Goal: Task Accomplishment & Management: Complete application form

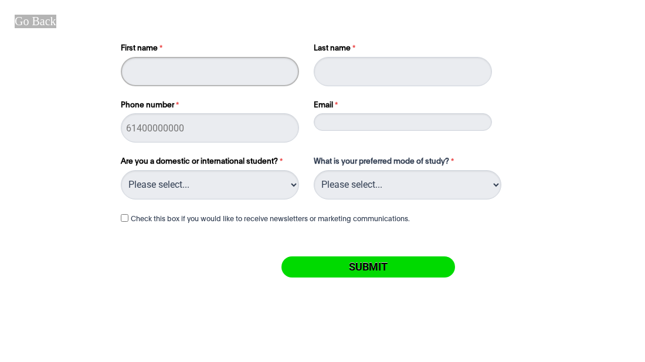
click at [157, 64] on input "First name" at bounding box center [210, 71] width 178 height 29
type input "kayla"
click at [372, 81] on input "Last name" at bounding box center [403, 71] width 178 height 29
type input "karundeng"
click at [186, 123] on input "Phone number" at bounding box center [210, 127] width 178 height 29
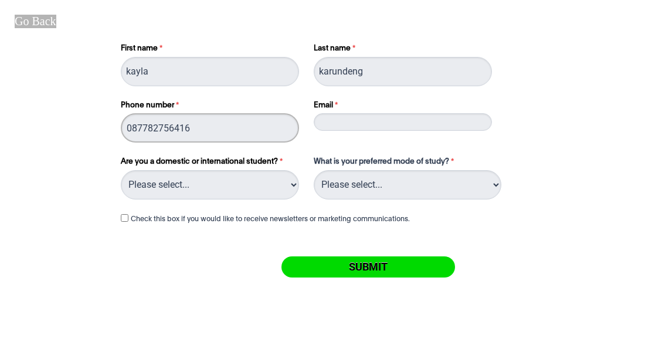
type input "087782756416"
click at [356, 118] on input "Email" at bounding box center [403, 122] width 178 height 18
type input "[EMAIL_ADDRESS][DOMAIN_NAME]"
click at [180, 174] on select "Please select... Domestic Student International Student" at bounding box center [210, 184] width 178 height 29
select select "tfa_217"
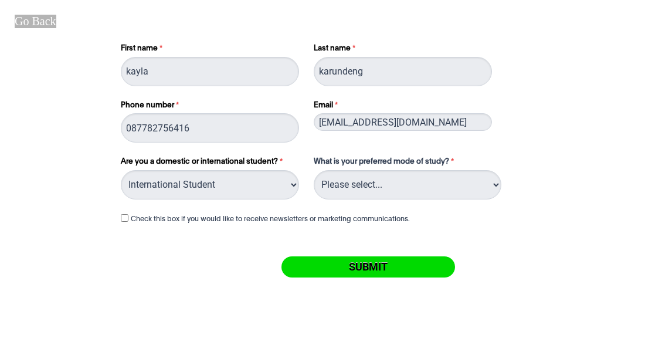
click at [121, 170] on select "Please select... Domestic Student International Student" at bounding box center [210, 184] width 178 height 29
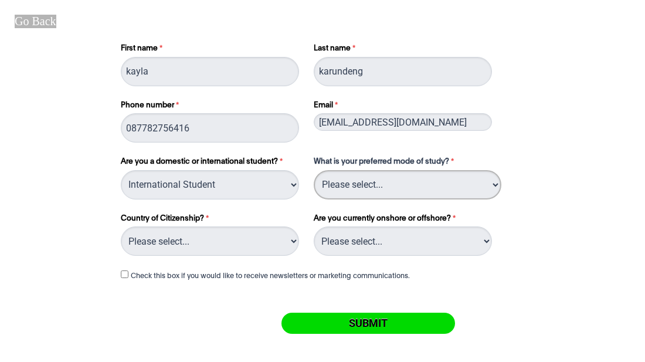
click at [373, 190] on select "Please select... On Campus Online" at bounding box center [408, 184] width 188 height 29
select select "tfa_1115"
click at [314, 170] on select "Please select... On Campus Online" at bounding box center [408, 184] width 188 height 29
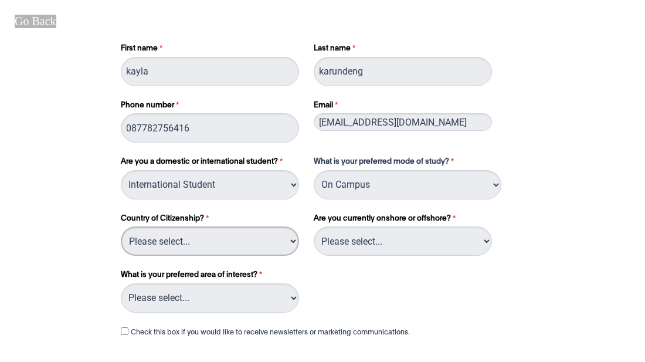
click at [205, 243] on select "Please select... [GEOGRAPHIC_DATA] [GEOGRAPHIC_DATA] [GEOGRAPHIC_DATA] [GEOGRAP…" at bounding box center [210, 240] width 178 height 29
click at [121, 226] on select "Please select... [GEOGRAPHIC_DATA] [GEOGRAPHIC_DATA] [GEOGRAPHIC_DATA] [GEOGRAP…" at bounding box center [210, 240] width 178 height 29
click at [291, 241] on select "Please select... [GEOGRAPHIC_DATA] [GEOGRAPHIC_DATA] [GEOGRAPHIC_DATA] [GEOGRAP…" at bounding box center [210, 240] width 178 height 29
select select "tfa_348"
click at [121, 226] on select "Please select... [GEOGRAPHIC_DATA] [GEOGRAPHIC_DATA] [GEOGRAPHIC_DATA] [GEOGRAP…" at bounding box center [210, 240] width 178 height 29
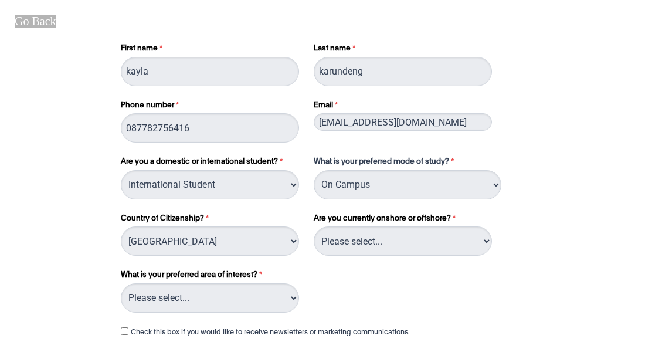
click at [414, 226] on label "Are you currently onshore or offshore?" at bounding box center [404, 220] width 181 height 14
click at [414, 226] on select "Please select... Onshore (In [GEOGRAPHIC_DATA]) Offshore (Overseas)" at bounding box center [403, 240] width 178 height 29
click at [463, 237] on select "Please select... Onshore (In [GEOGRAPHIC_DATA]) Offshore (Overseas)" at bounding box center [403, 240] width 178 height 29
click at [314, 226] on select "Please select... Onshore (In [GEOGRAPHIC_DATA]) Offshore (Overseas)" at bounding box center [403, 240] width 178 height 29
click at [445, 243] on select "Please select... Onshore (In [GEOGRAPHIC_DATA]) Offshore (Overseas)" at bounding box center [403, 240] width 178 height 29
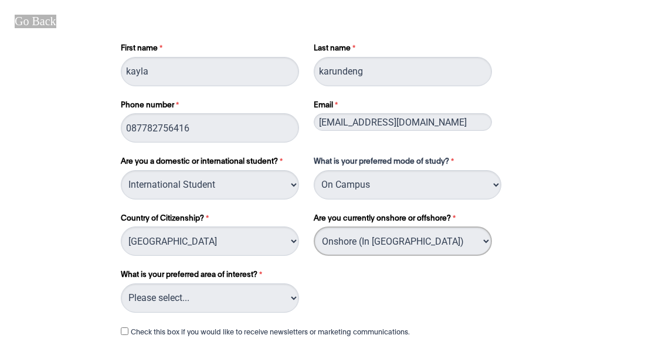
select select "tfa_795"
click at [314, 226] on select "Please select... Onshore (In [GEOGRAPHIC_DATA]) Offshore (Overseas)" at bounding box center [403, 240] width 178 height 29
click at [205, 284] on select "Please select... Circus Arts Design Courses Fashion Courses Film & Theatre Cour…" at bounding box center [210, 297] width 178 height 29
click at [121, 283] on select "Please select... Circus Arts Design Courses Fashion Courses Film & Theatre Cour…" at bounding box center [210, 297] width 178 height 29
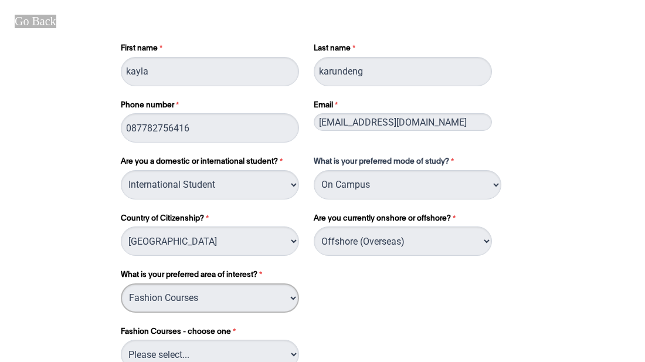
click at [297, 295] on select "Please select... Circus Arts Design Courses Fashion Courses Film & Theatre Cour…" at bounding box center [210, 297] width 178 height 29
click at [295, 351] on select "Please select... Fashion Marketing (Branding & Communications) Fashion Marketin…" at bounding box center [210, 353] width 178 height 29
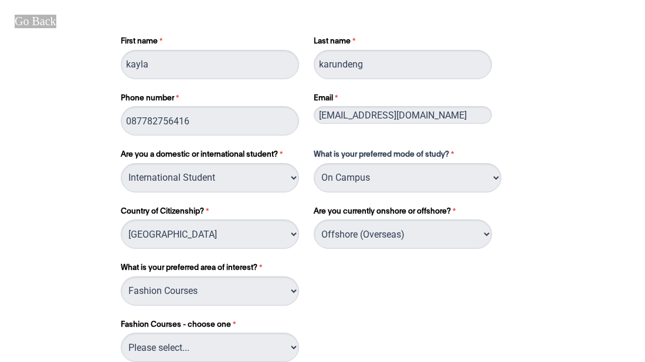
click at [388, 299] on div "What is your preferred area of interest? Please select... Circus Arts Design Co…" at bounding box center [322, 279] width 413 height 57
click at [294, 290] on select "Please select... Circus Arts Design Courses Fashion Courses Film & Theatre Cour…" at bounding box center [210, 290] width 178 height 29
click at [121, 276] on select "Please select... Circus Arts Design Courses Fashion Courses Film & Theatre Cour…" at bounding box center [210, 290] width 178 height 29
click at [294, 355] on select "Please select... Digital & Social Media Graphic & Digital Design Interior Desig…" at bounding box center [210, 346] width 178 height 29
click at [330, 305] on div "What is your preferred area of interest? Please select... Circus Arts Design Co…" at bounding box center [322, 279] width 413 height 57
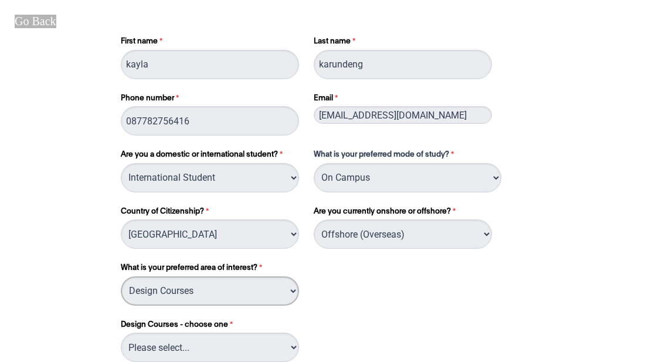
click at [285, 291] on select "Please select... Circus Arts Design Courses Fashion Courses Film & Theatre Cour…" at bounding box center [210, 290] width 178 height 29
select select "tfa_1062"
click at [121, 276] on select "Please select... Circus Arts Design Courses Fashion Courses Film & Theatre Cour…" at bounding box center [210, 290] width 178 height 29
click at [247, 333] on select "Please select... Fashion Marketing (Branding & Communications) Fashion Marketin…" at bounding box center [210, 346] width 178 height 29
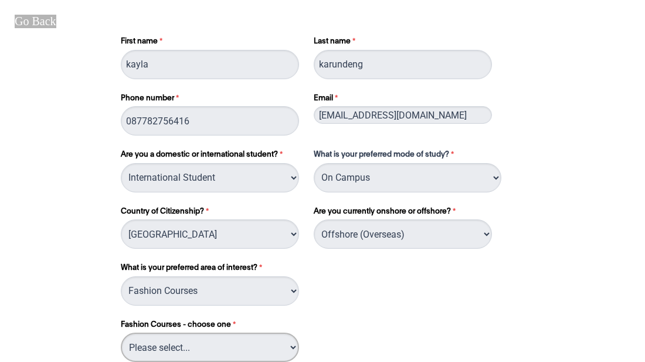
click at [247, 333] on select "Please select... Fashion Marketing (Branding & Communications) Fashion Marketin…" at bounding box center [210, 346] width 178 height 29
select select "tfa_1072"
click at [121, 332] on select "Please select... Fashion Marketing (Branding & Communications) Fashion Marketin…" at bounding box center [210, 346] width 178 height 29
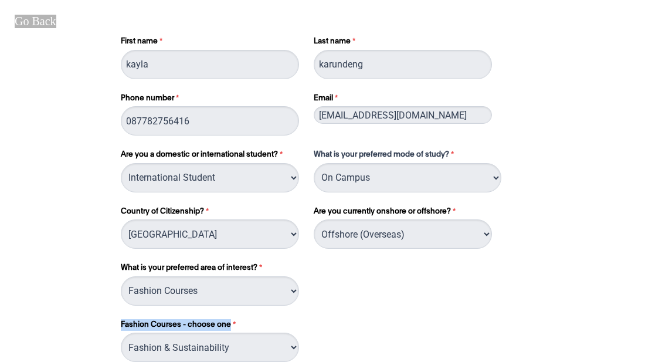
drag, startPoint x: 597, startPoint y: 255, endPoint x: 601, endPoint y: 309, distance: 54.0
click at [601, 309] on div "First name [PERSON_NAME] Last name [PERSON_NAME] Phone number [PHONE_NUMBER] Em…" at bounding box center [322, 289] width 635 height 577
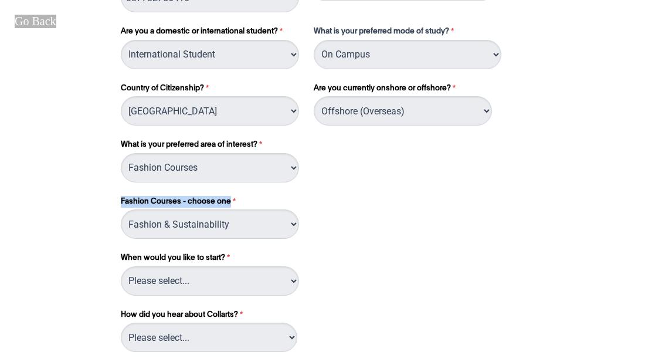
scroll to position [195, 0]
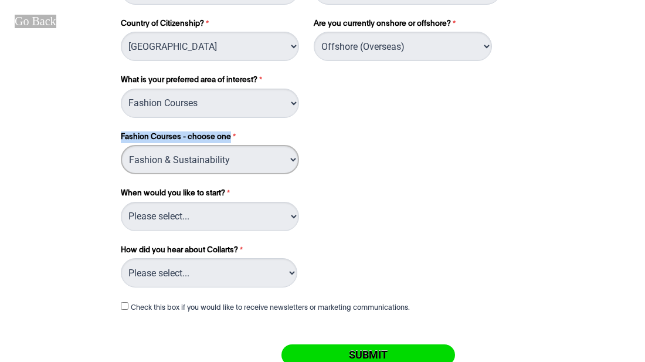
click at [295, 150] on select "Please select... Fashion Marketing (Branding & Communications) Fashion Marketin…" at bounding box center [210, 159] width 178 height 29
click at [492, 219] on div "Graduate Certificate- choose one Please select... Graduate Certification in Hig…" at bounding box center [322, 204] width 413 height 57
click at [295, 101] on select "Please select... Circus Arts Design Courses Fashion Courses Film & Theatre Cour…" at bounding box center [210, 102] width 178 height 29
click at [406, 50] on select "Please select... Onshore (In [GEOGRAPHIC_DATA]) Offshore (Overseas)" at bounding box center [403, 46] width 178 height 29
click at [397, 160] on div "Fashion Courses - choose one Please select... Fashion Marketing (Branding & Com…" at bounding box center [322, 153] width 413 height 48
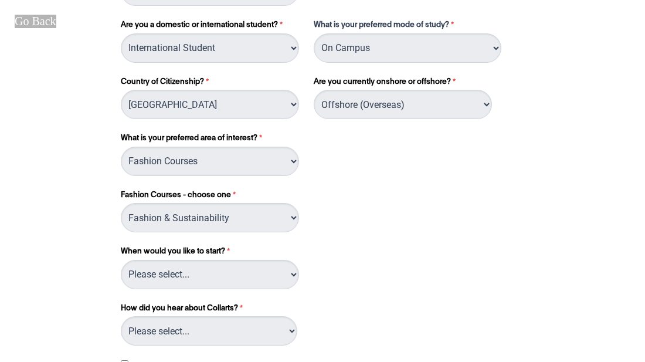
scroll to position [148, 0]
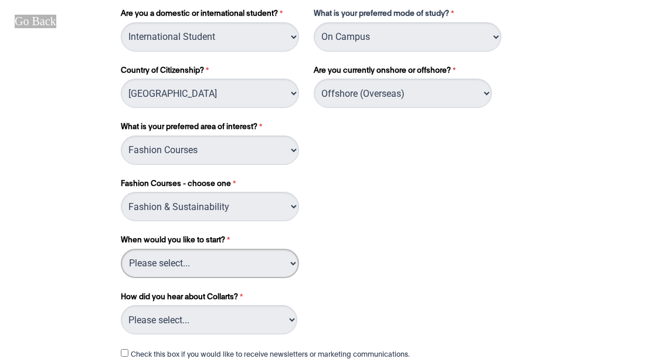
click at [290, 259] on select "Please select... Trimester 3 2025, starting [DATE] Trimester 1 2026, starting […" at bounding box center [210, 263] width 178 height 29
select select "tfa_1140"
click at [121, 249] on select "Please select... Trimester 3 2025, starting [DATE] Trimester 1 2026, starting […" at bounding box center [210, 263] width 178 height 29
click at [284, 314] on select "Please select... Advertising- Facebook Advertising- Google Advertising- Instagr…" at bounding box center [209, 319] width 176 height 29
click at [121, 305] on select "Please select... Advertising- Facebook Advertising- Google Advertising- Instagr…" at bounding box center [209, 319] width 176 height 29
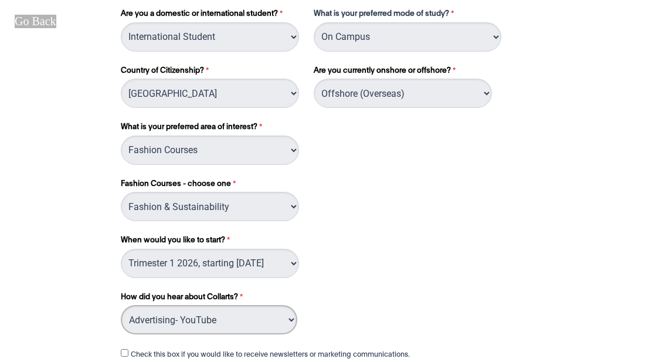
select select "tfa_1041"
click at [628, 202] on div "First name [PERSON_NAME] Last name [PERSON_NAME] Phone number [PHONE_NUMBER] Em…" at bounding box center [322, 149] width 635 height 577
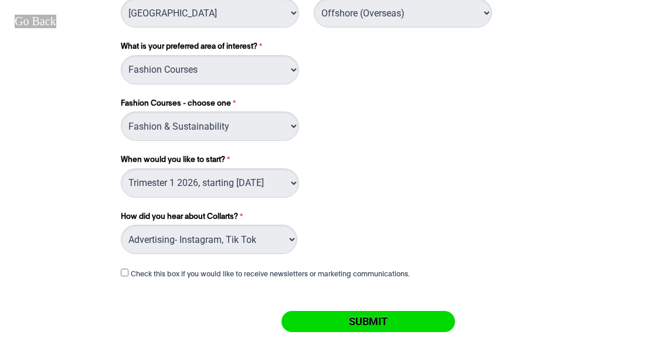
scroll to position [229, 0]
click at [125, 272] on input "Check this box if you would like to receive newsletters or marketing communicat…" at bounding box center [125, 272] width 8 height 8
checkbox input "true"
click at [378, 312] on input "Submit" at bounding box center [367, 320] width 173 height 21
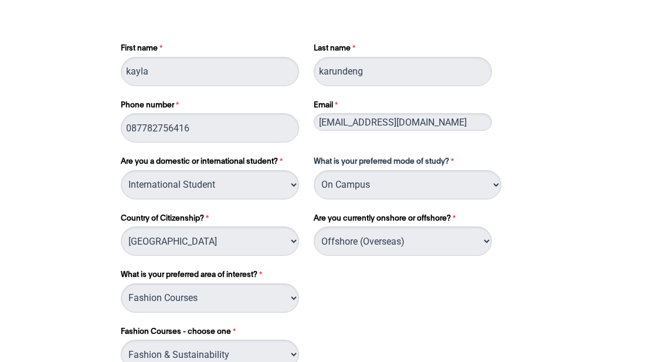
select select "tfa_217"
select select "tfa_1115"
select select "tfa_348"
select select "tfa_795"
select select "tfa_1062"
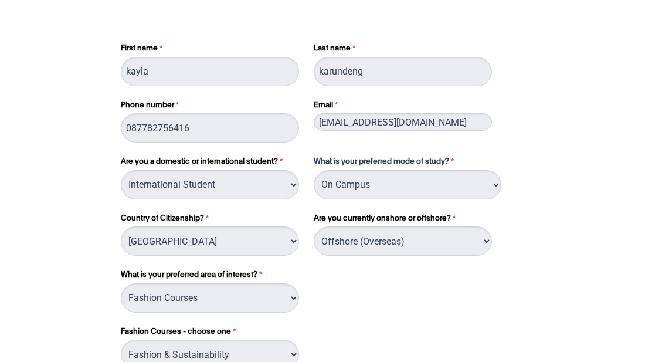
select select "tfa_1072"
select select "tfa_1140"
select select "tfa_1041"
